Goal: Task Accomplishment & Management: Use online tool/utility

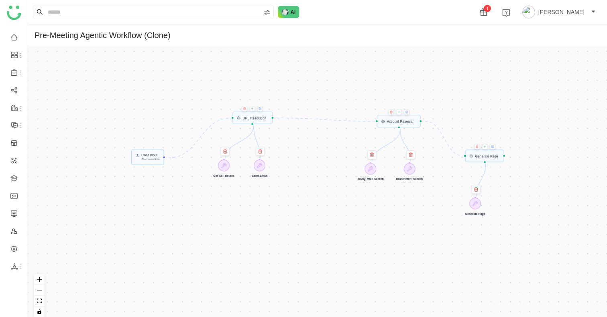
click at [158, 245] on div "CRM Input Start workflow Generate Page URL Resolution Account Research Generate…" at bounding box center [317, 185] width 579 height 277
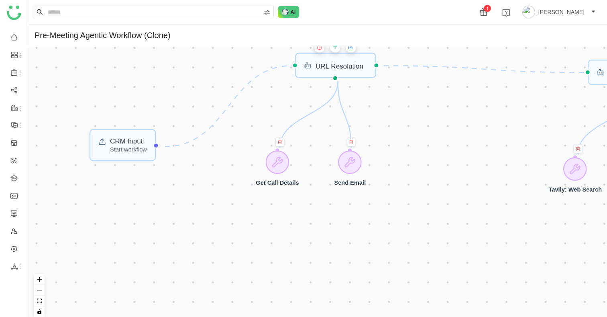
drag, startPoint x: 157, startPoint y: 269, endPoint x: 140, endPoint y: 330, distance: 62.9
click at [140, 317] on html "1 [PERSON_NAME] Pre-Meeting Agentic Workflow (Clone) CRM Input Start workflow G…" at bounding box center [303, 158] width 607 height 317
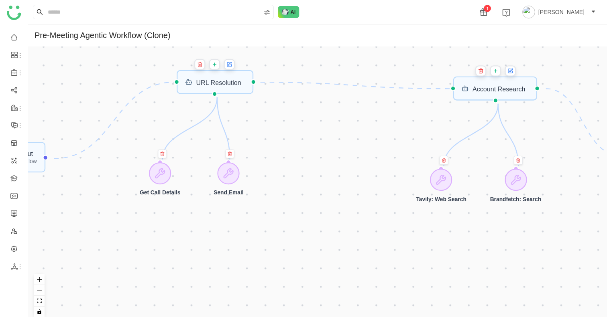
drag, startPoint x: 142, startPoint y: 276, endPoint x: 34, endPoint y: 283, distance: 108.5
click at [33, 283] on div "CRM Input Start workflow Generate Page URL Resolution Account Research Generate…" at bounding box center [317, 185] width 579 height 277
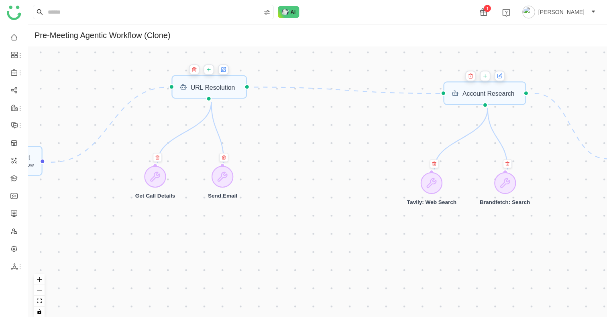
click at [214, 71] on button at bounding box center [208, 69] width 11 height 11
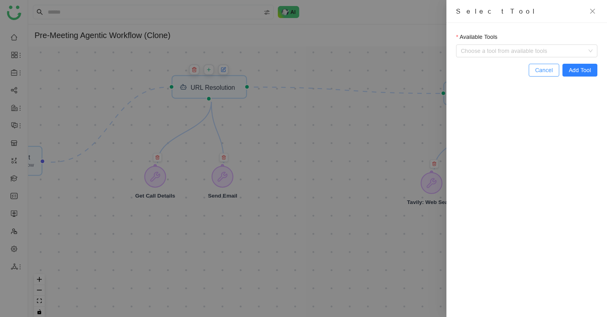
click at [535, 69] on span "Cancel" at bounding box center [544, 70] width 18 height 9
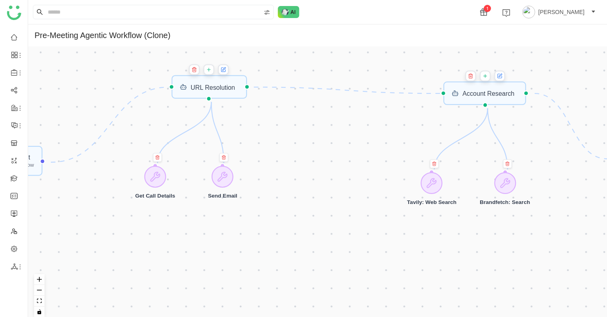
click at [214, 67] on button at bounding box center [208, 69] width 11 height 11
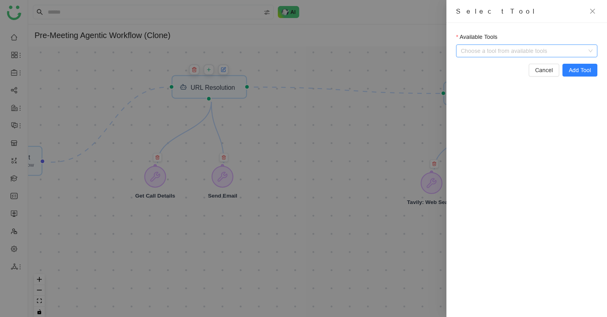
click at [510, 54] on input "Available Tools" at bounding box center [527, 51] width 124 height 12
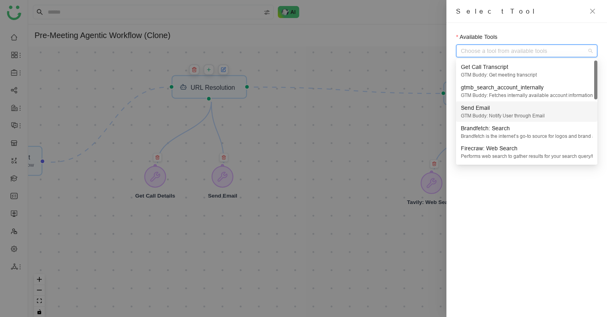
drag, startPoint x: 514, startPoint y: 99, endPoint x: 512, endPoint y: 107, distance: 8.3
click at [512, 107] on div "Get Call Transcript GTM Buddy: Get meeting transcript gtmb_search_account_inter…" at bounding box center [526, 132] width 141 height 143
click at [512, 107] on div "Send Email" at bounding box center [527, 108] width 132 height 9
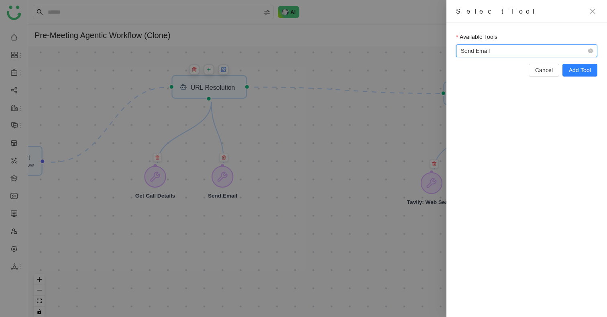
click at [486, 140] on div "Available Tools Send Email Send Email Cancel Add Tool" at bounding box center [526, 170] width 160 height 294
click at [461, 49] on span "Send Email" at bounding box center [527, 51] width 132 height 12
click at [463, 50] on span "Send Email" at bounding box center [527, 51] width 132 height 12
click at [405, 69] on div at bounding box center [303, 158] width 607 height 317
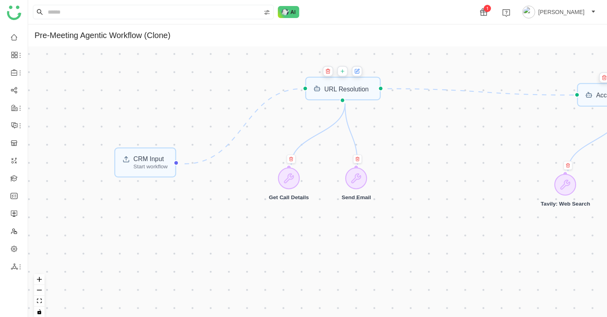
drag, startPoint x: 265, startPoint y: 140, endPoint x: 398, endPoint y: 141, distance: 133.6
click at [398, 141] on div "CRM Input Start workflow Generate Page URL Resolution Account Research Generate…" at bounding box center [317, 185] width 579 height 277
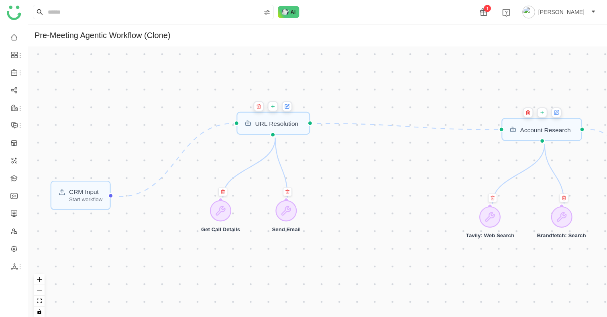
drag, startPoint x: 294, startPoint y: 131, endPoint x: 225, endPoint y: 164, distance: 75.9
click at [225, 164] on div "CRM Input Start workflow Generate Page URL Resolution Account Research Generate…" at bounding box center [317, 185] width 579 height 277
click at [71, 193] on div "CRM Input" at bounding box center [85, 192] width 33 height 6
